Goal: Task Accomplishment & Management: Use online tool/utility

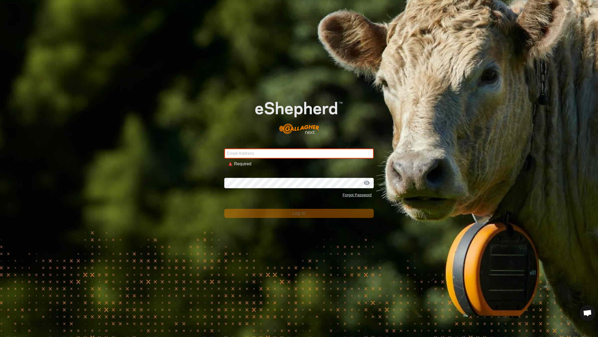
type input "[EMAIL_ADDRESS][DOMAIN_NAME]"
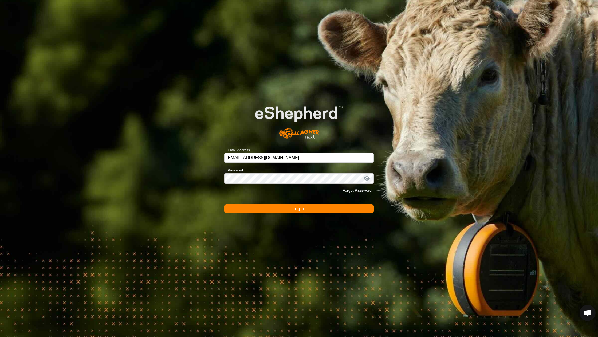
click at [250, 209] on button "Log In" at bounding box center [298, 208] width 149 height 9
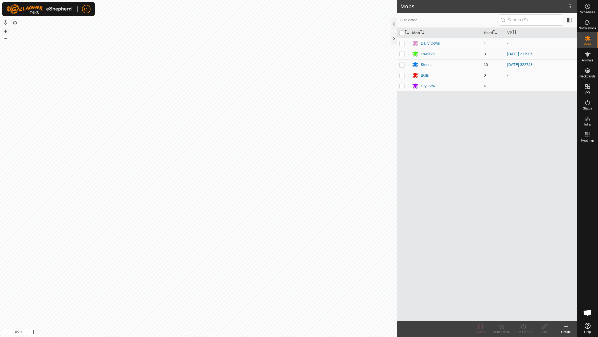
click at [6, 32] on button "+" at bounding box center [5, 31] width 6 height 6
click at [545, 85] on link "In Rotation" at bounding box center [554, 86] width 46 height 11
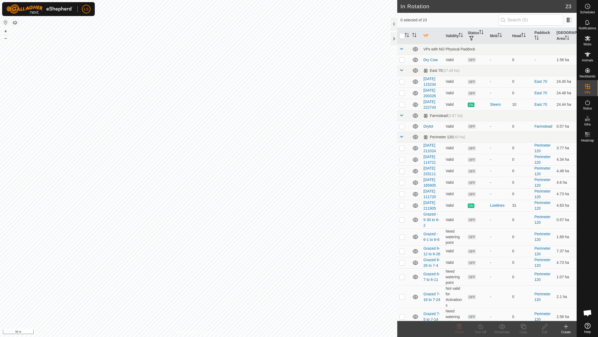
click at [569, 329] on create-svg-icon at bounding box center [565, 326] width 21 height 6
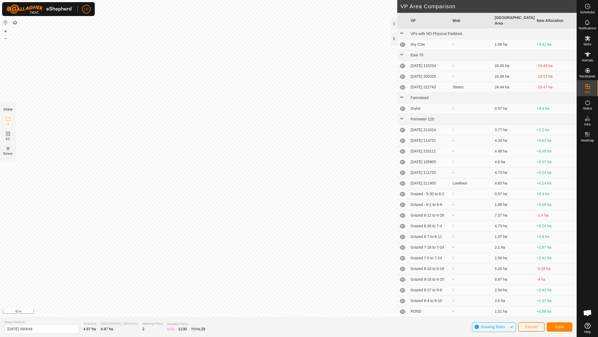
click at [567, 327] on button "Save" at bounding box center [560, 326] width 26 height 9
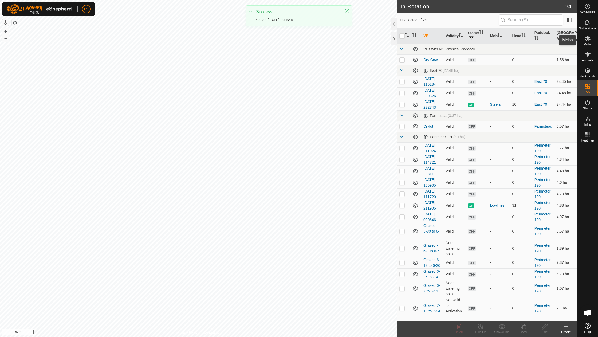
click at [586, 37] on icon at bounding box center [588, 38] width 6 height 5
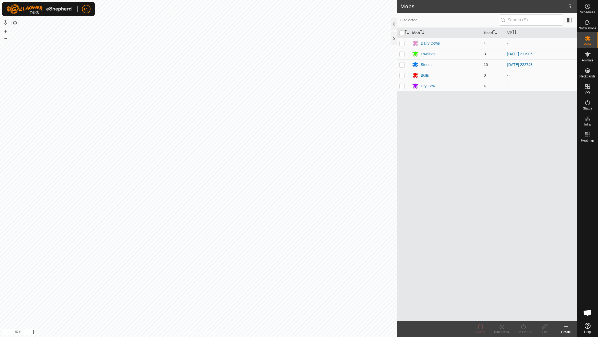
click at [401, 54] on p-checkbox at bounding box center [401, 54] width 5 height 4
checkbox input "true"
click at [521, 328] on icon at bounding box center [523, 326] width 5 height 5
click at [526, 316] on link "Now" at bounding box center [539, 314] width 53 height 11
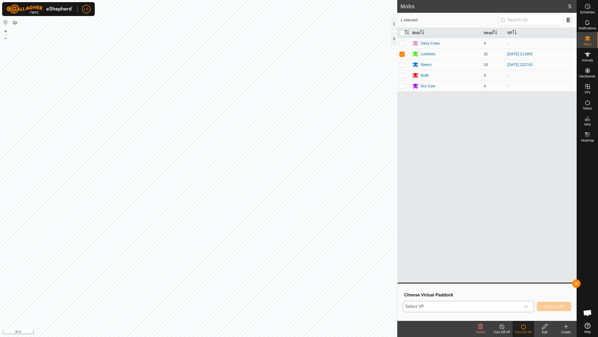
click at [528, 306] on icon "dropdown trigger" at bounding box center [526, 306] width 4 height 4
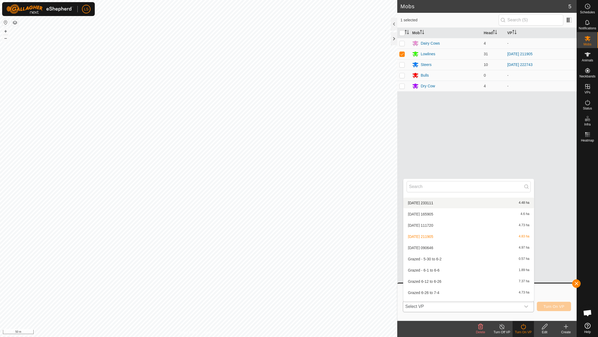
scroll to position [127, 0]
click at [437, 245] on li "[DATE] 090646 4.97 ha" at bounding box center [468, 245] width 131 height 11
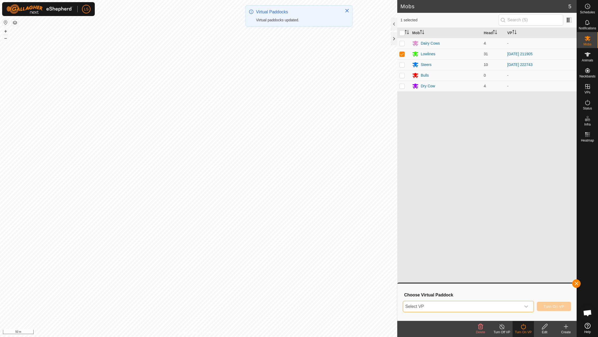
click at [527, 304] on div "dropdown trigger" at bounding box center [526, 306] width 11 height 11
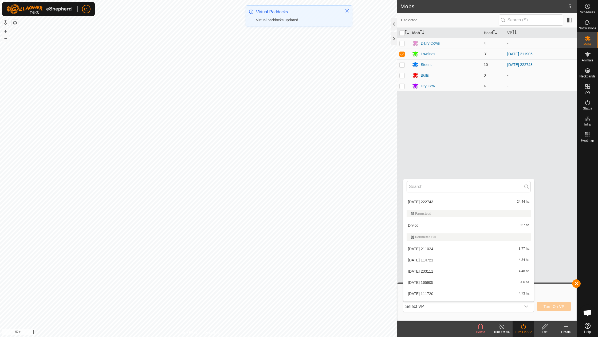
scroll to position [84, 0]
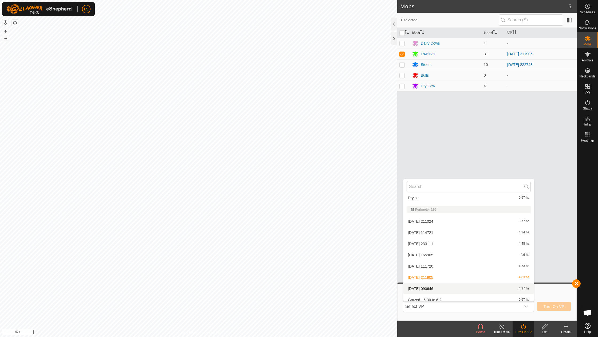
click at [433, 286] on li "[DATE] 090646 4.97 ha" at bounding box center [468, 288] width 131 height 11
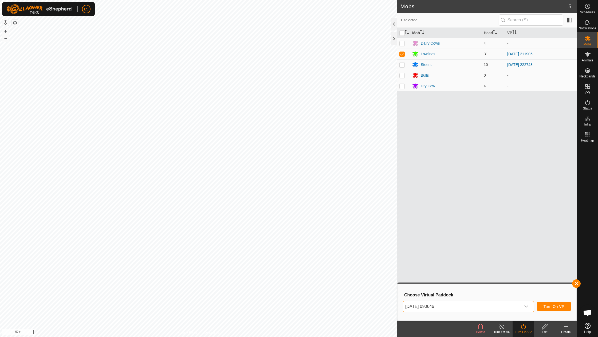
click at [549, 303] on button "Turn On VP" at bounding box center [554, 306] width 34 height 9
